Goal: Complete application form

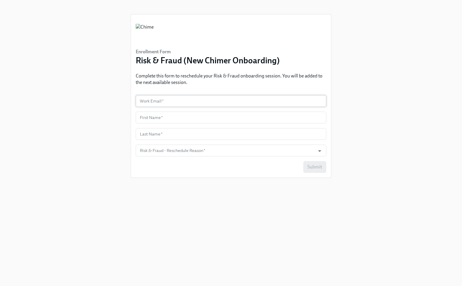
click at [169, 99] on input "text" at bounding box center [231, 101] width 191 height 12
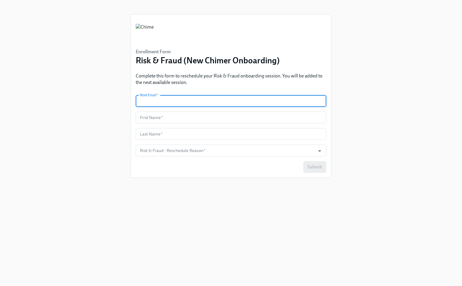
click at [169, 99] on input "text" at bounding box center [231, 101] width 191 height 12
type input "[EMAIL_ADDRESS][DOMAIN_NAME]"
click at [151, 121] on input "text" at bounding box center [231, 118] width 191 height 12
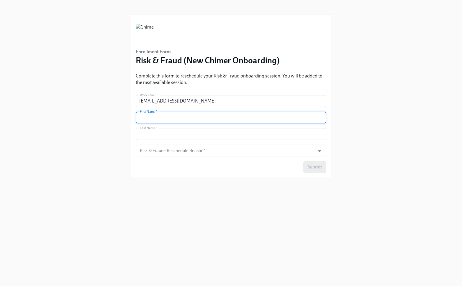
type input "[PERSON_NAME]"
type input "Wild"
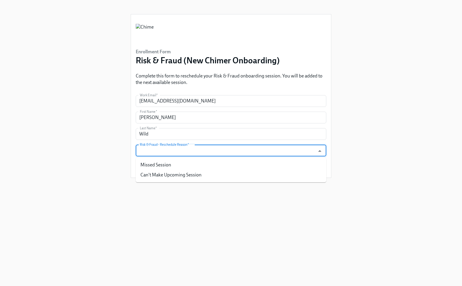
click at [293, 153] on input "Risk & Fraud - Reschedule Reason   *" at bounding box center [225, 151] width 173 height 12
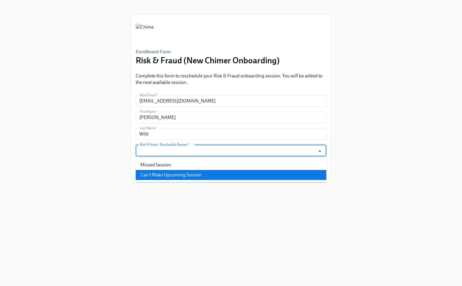
click at [295, 172] on li "Can't Make Upcoming Session" at bounding box center [231, 175] width 191 height 10
type input "Can't Make Upcoming Session"
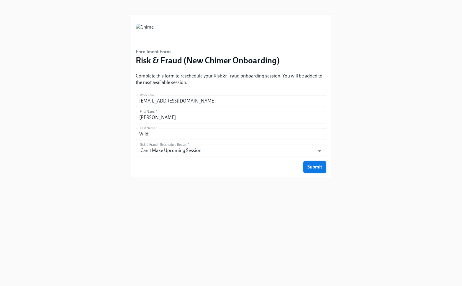
click at [323, 170] on button "Submit" at bounding box center [314, 167] width 23 height 12
